Goal: Entertainment & Leisure: Consume media (video, audio)

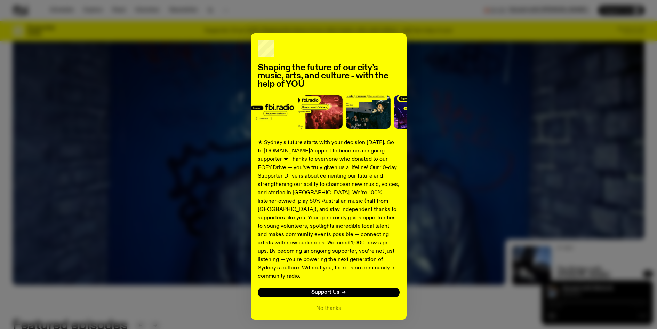
scroll to position [103, 0]
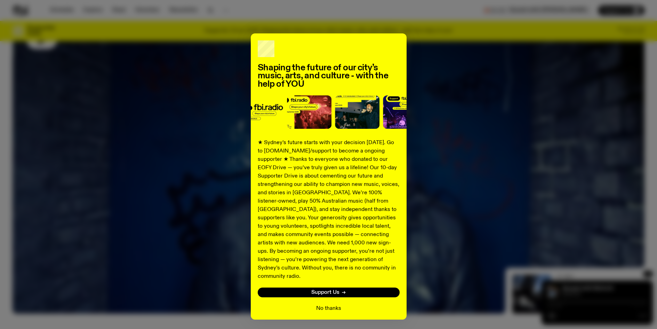
click at [329, 304] on button "No thanks" at bounding box center [328, 308] width 25 height 8
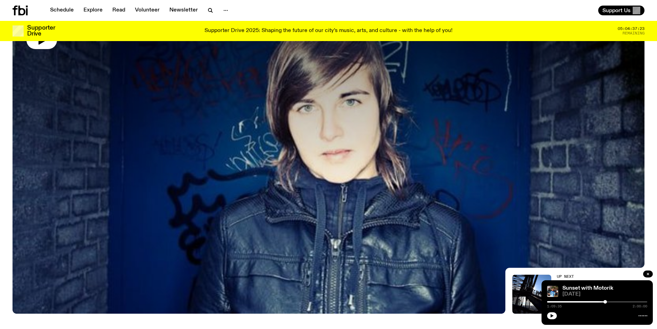
scroll to position [68, 0]
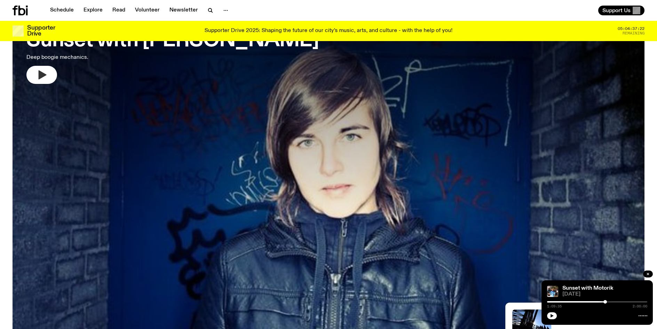
click at [39, 75] on icon "button" at bounding box center [43, 74] width 8 height 9
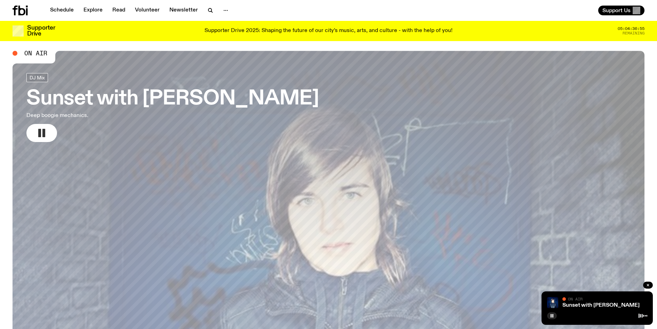
scroll to position [0, 0]
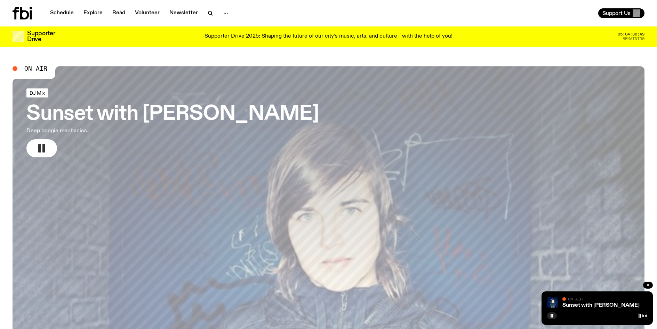
click at [40, 92] on span "DJ Mix" at bounding box center [37, 92] width 15 height 5
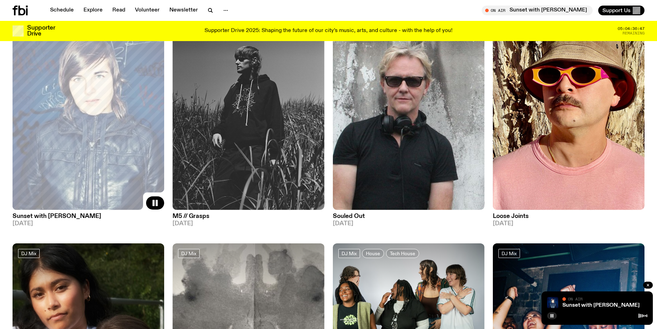
scroll to position [102, 0]
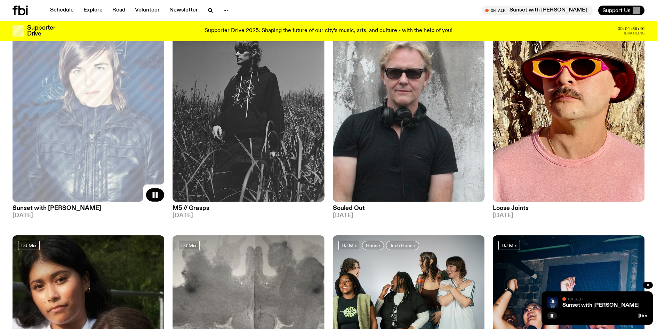
click at [22, 216] on span "[DATE]" at bounding box center [89, 216] width 152 height 6
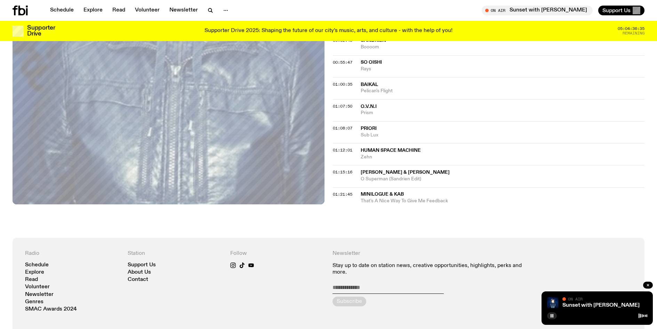
scroll to position [416, 0]
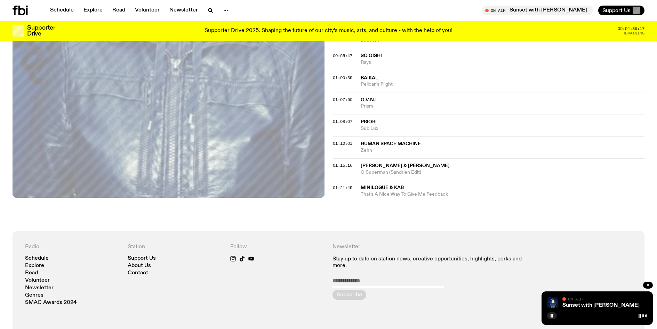
click at [416, 164] on span "[PERSON_NAME] & [PERSON_NAME]" at bounding box center [405, 165] width 89 height 5
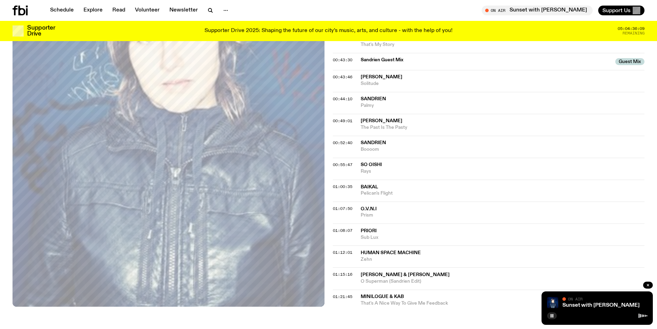
scroll to position [311, 0]
